Goal: Communication & Community: Ask a question

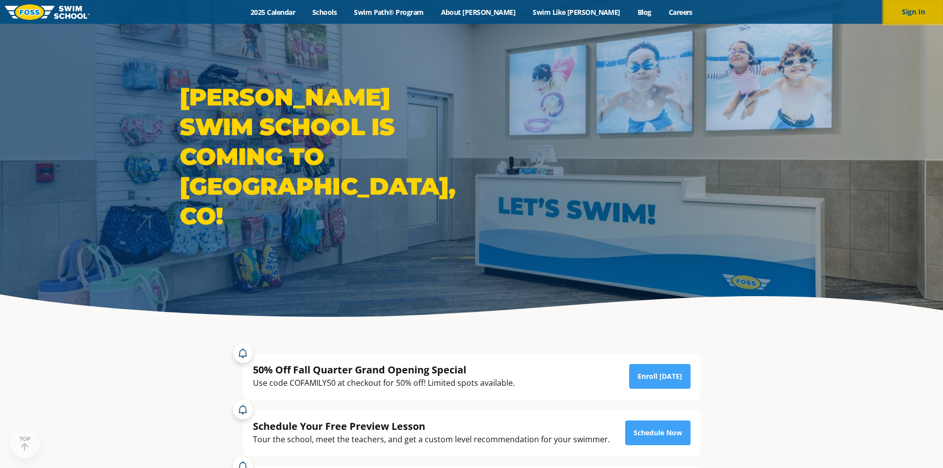
click at [906, 14] on button "Sign In" at bounding box center [912, 12] width 59 height 24
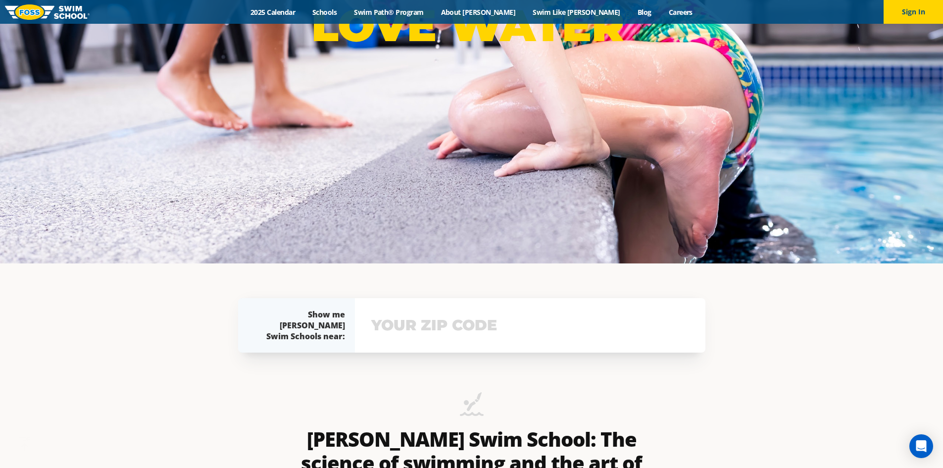
scroll to position [445, 0]
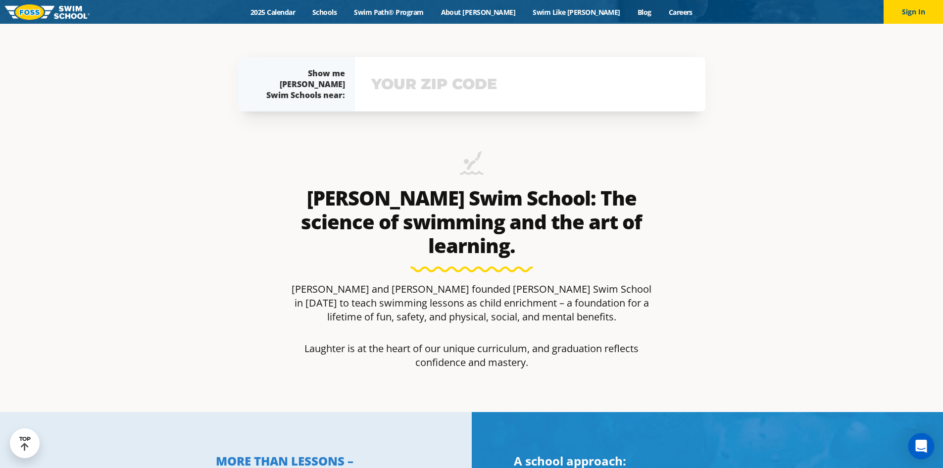
click at [919, 452] on div "Open Intercom Messenger" at bounding box center [921, 446] width 26 height 26
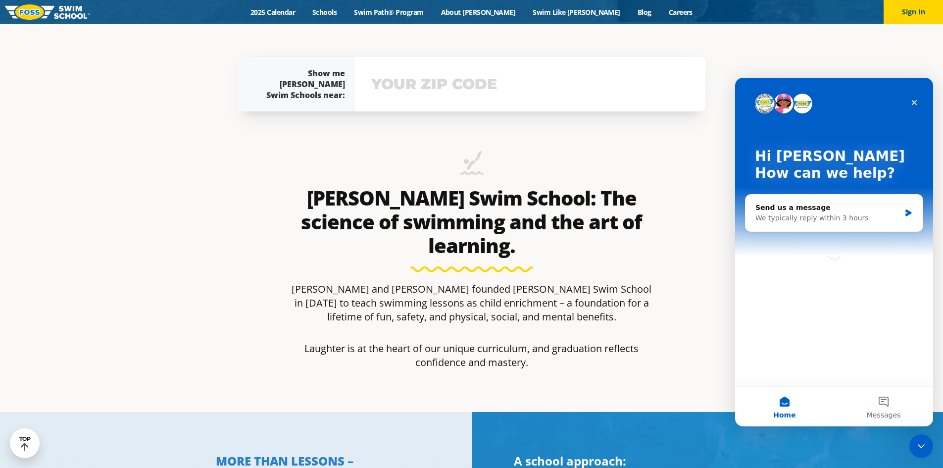
scroll to position [0, 0]
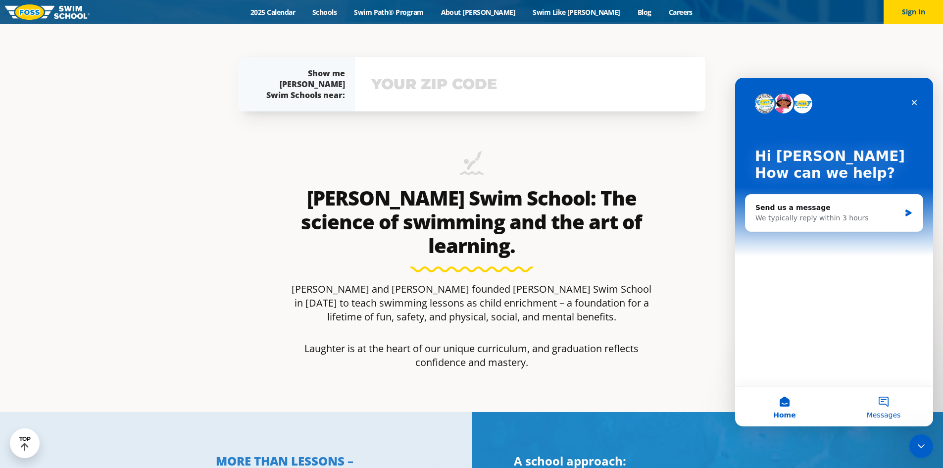
click at [881, 406] on button "Messages" at bounding box center [883, 407] width 99 height 40
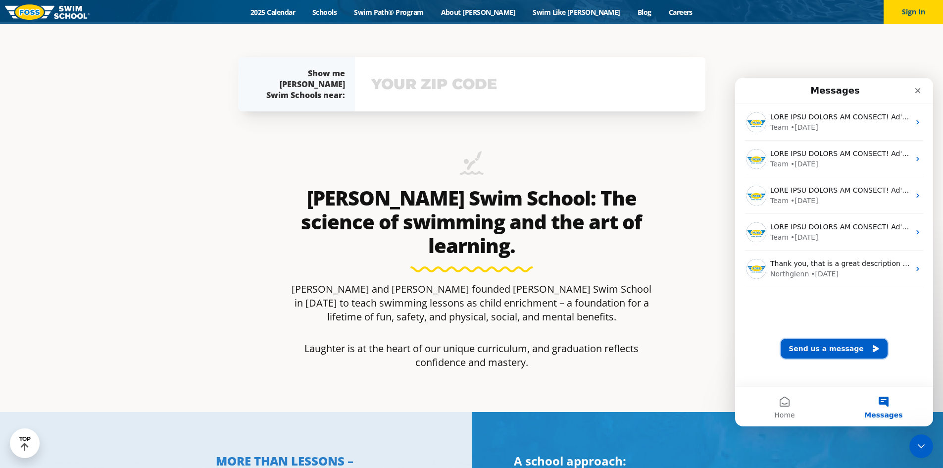
click at [855, 351] on button "Send us a message" at bounding box center [834, 349] width 107 height 20
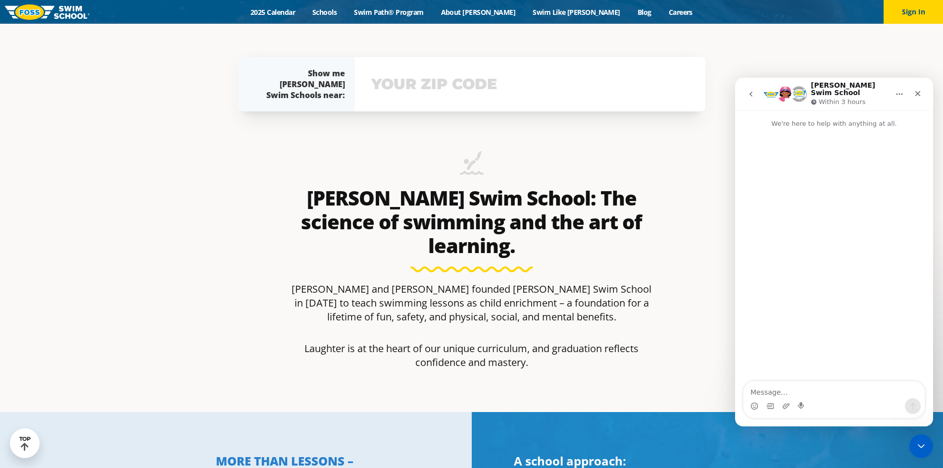
click at [784, 390] on textarea "Message…" at bounding box center [833, 389] width 181 height 17
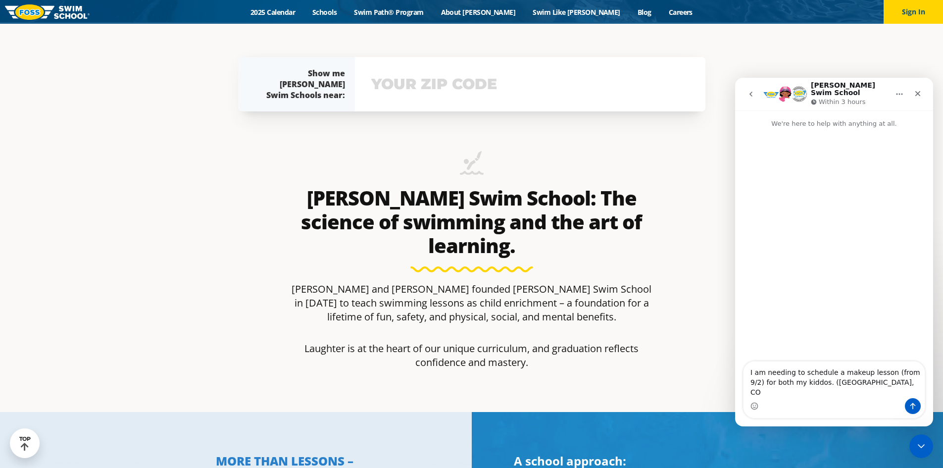
type textarea "I am needing to schedule a makeup lesson (from 9/2) for both my kiddos. (Northg…"
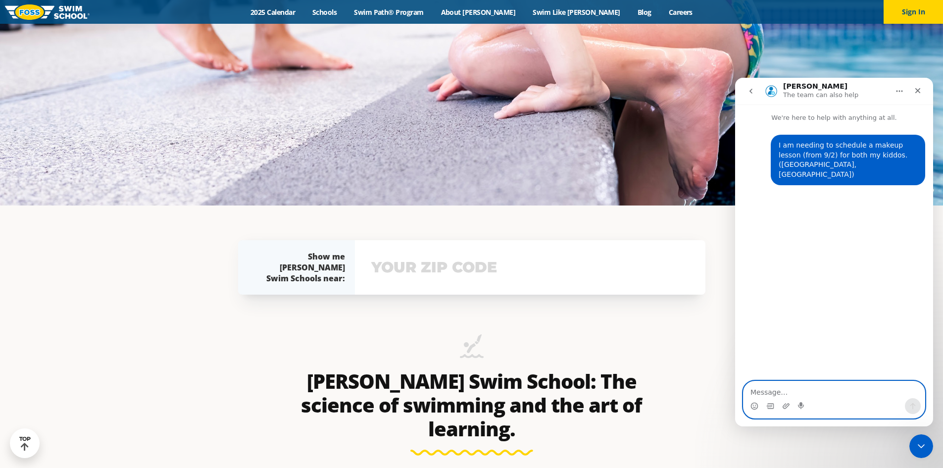
scroll to position [247, 0]
